Goal: Task Accomplishment & Management: Complete application form

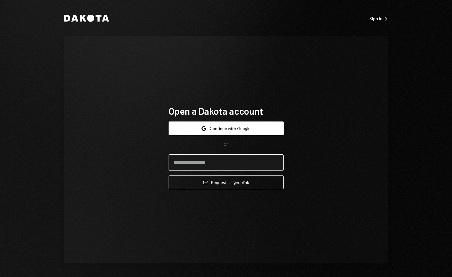
click at [195, 164] on input "email" at bounding box center [226, 163] width 115 height 16
type input "**********"
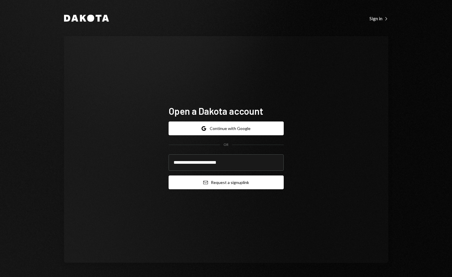
click at [206, 183] on icon "Email" at bounding box center [205, 182] width 5 height 5
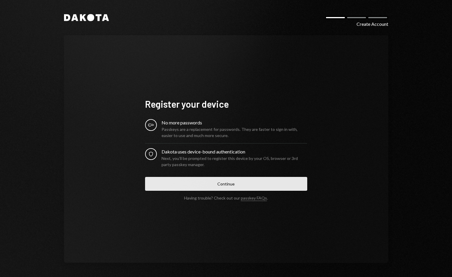
click at [224, 186] on button "Continue" at bounding box center [226, 184] width 162 height 14
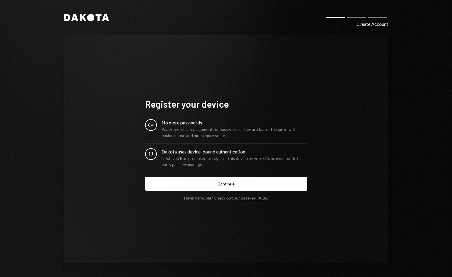
drag, startPoint x: 373, startPoint y: 19, endPoint x: 373, endPoint y: 24, distance: 4.1
click at [373, 19] on div "Create Account" at bounding box center [352, 18] width 73 height 4
click at [373, 24] on div "Create Account" at bounding box center [373, 24] width 32 height 7
